Goal: Find specific page/section: Find specific page/section

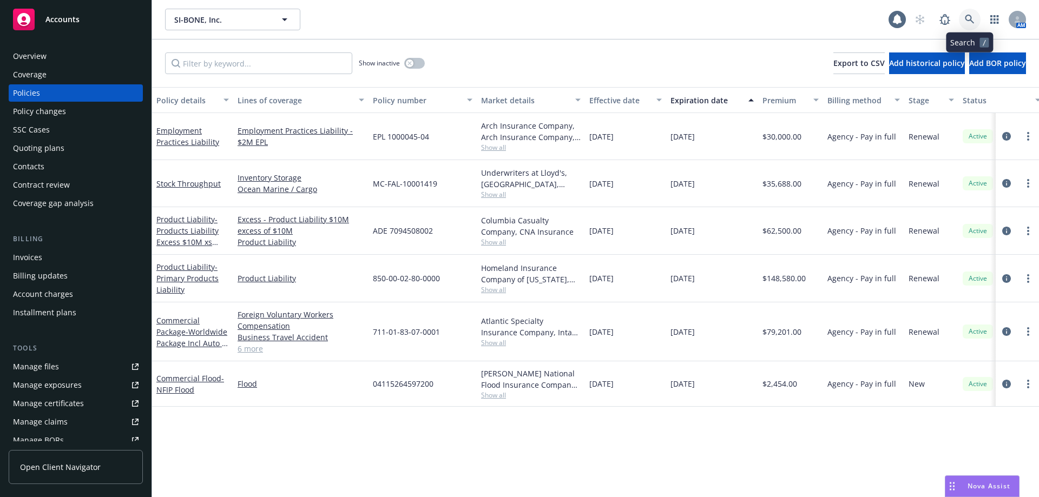
click at [970, 16] on icon at bounding box center [970, 20] width 10 height 10
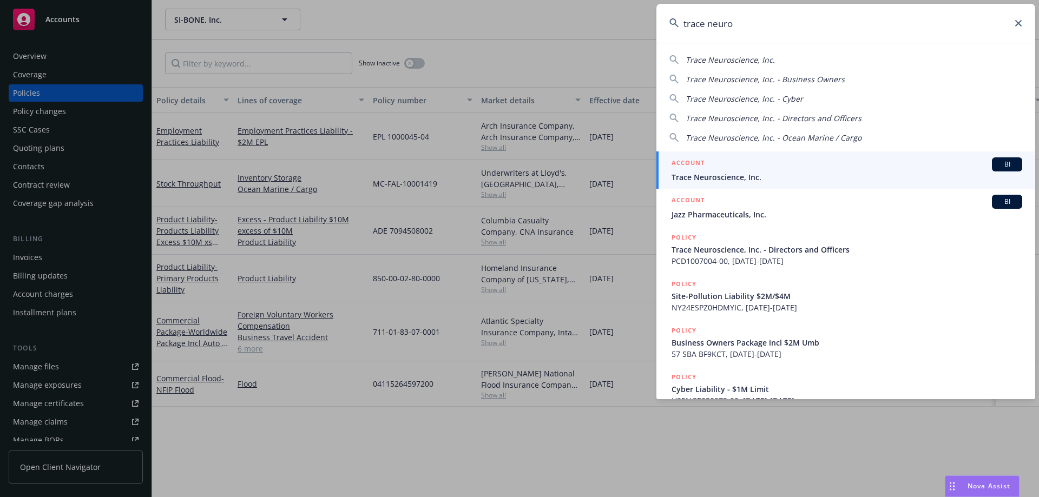
type input "trace neuro"
click at [746, 168] on div "ACCOUNT BI" at bounding box center [847, 165] width 351 height 14
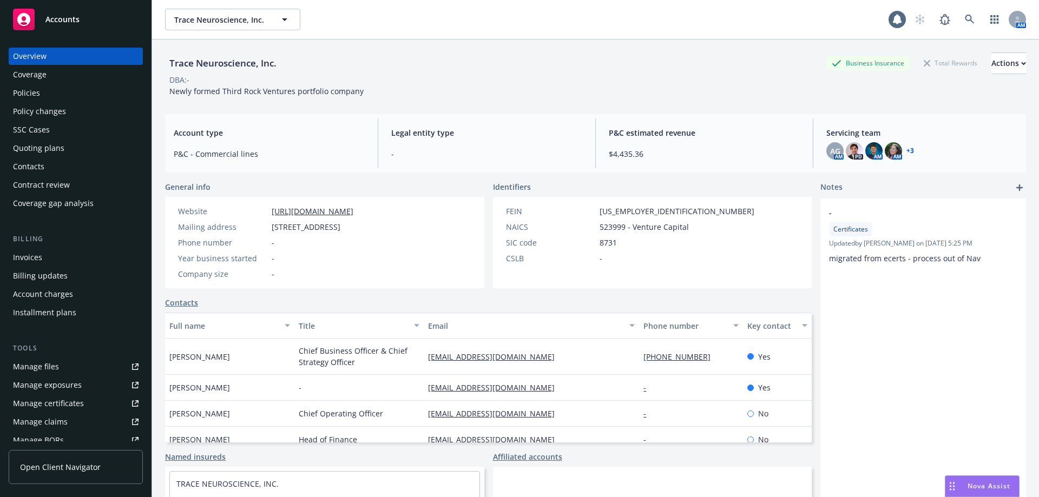
click at [72, 94] on div "Policies" at bounding box center [76, 92] width 126 height 17
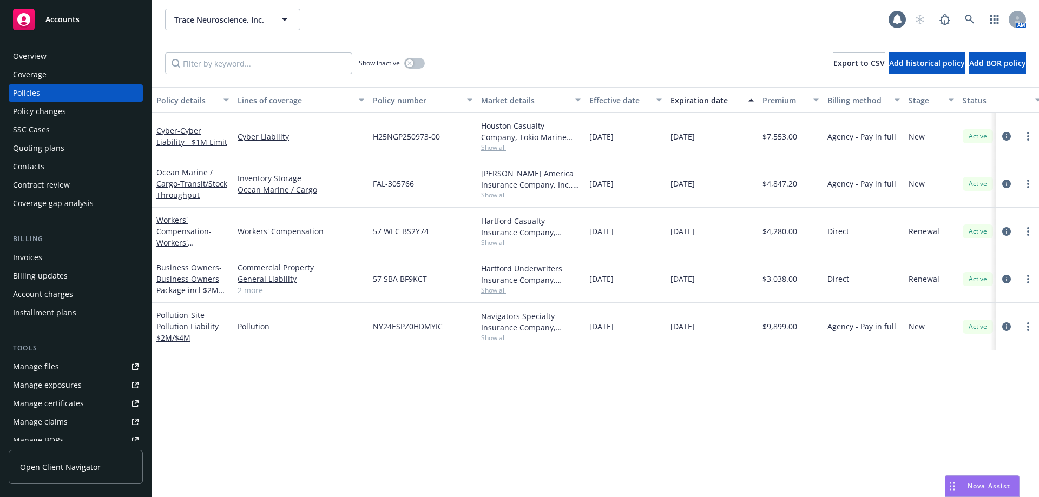
click at [89, 55] on div "Overview" at bounding box center [76, 56] width 126 height 17
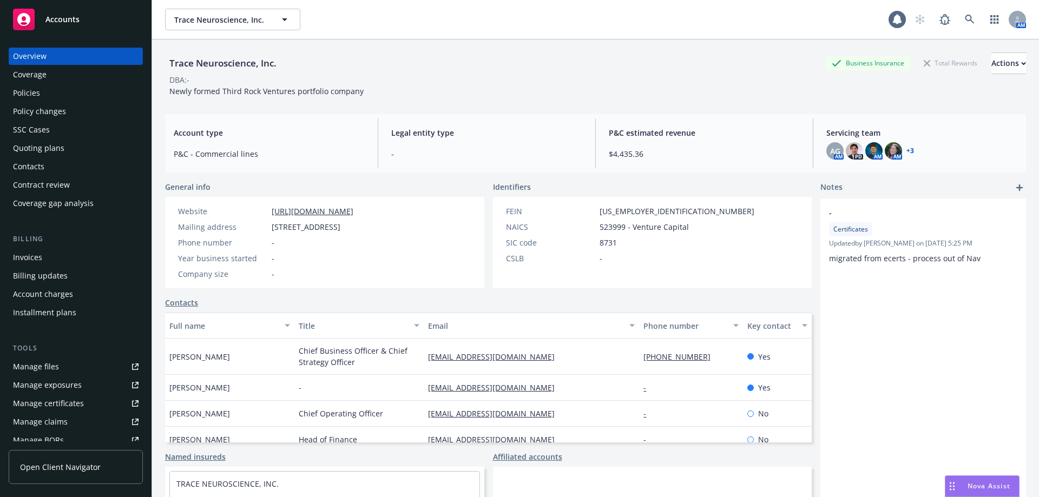
click at [70, 99] on div "Policies" at bounding box center [76, 92] width 126 height 17
